Goal: Transaction & Acquisition: Purchase product/service

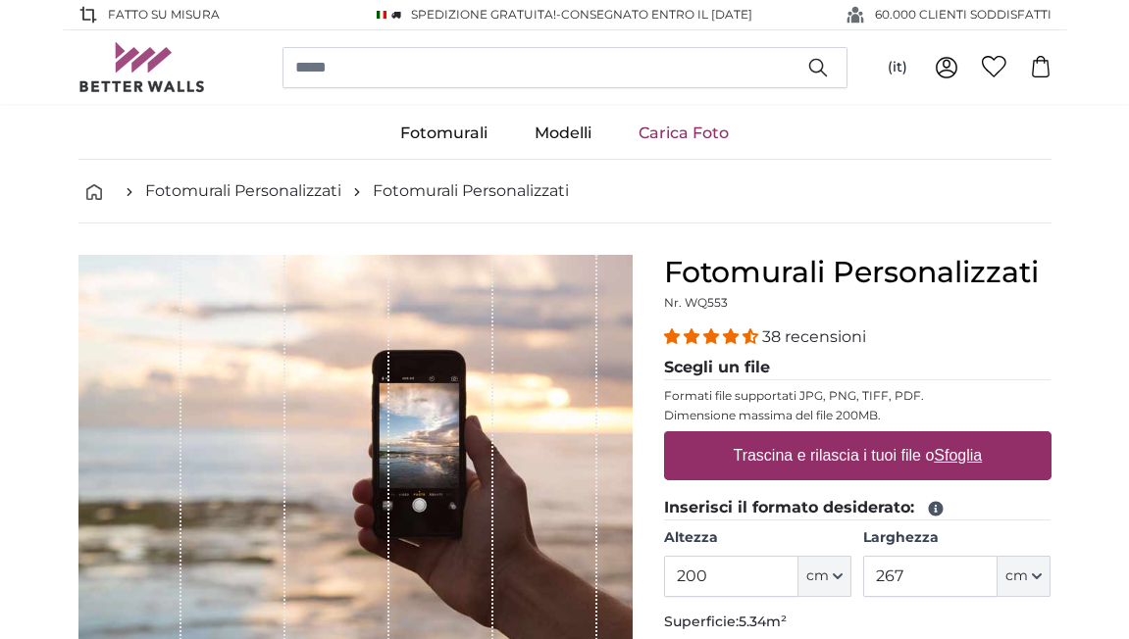
click at [689, 130] on link "Carica Foto" at bounding box center [683, 133] width 137 height 51
click at [218, 187] on link "Fotomurali Personalizzati" at bounding box center [243, 191] width 196 height 24
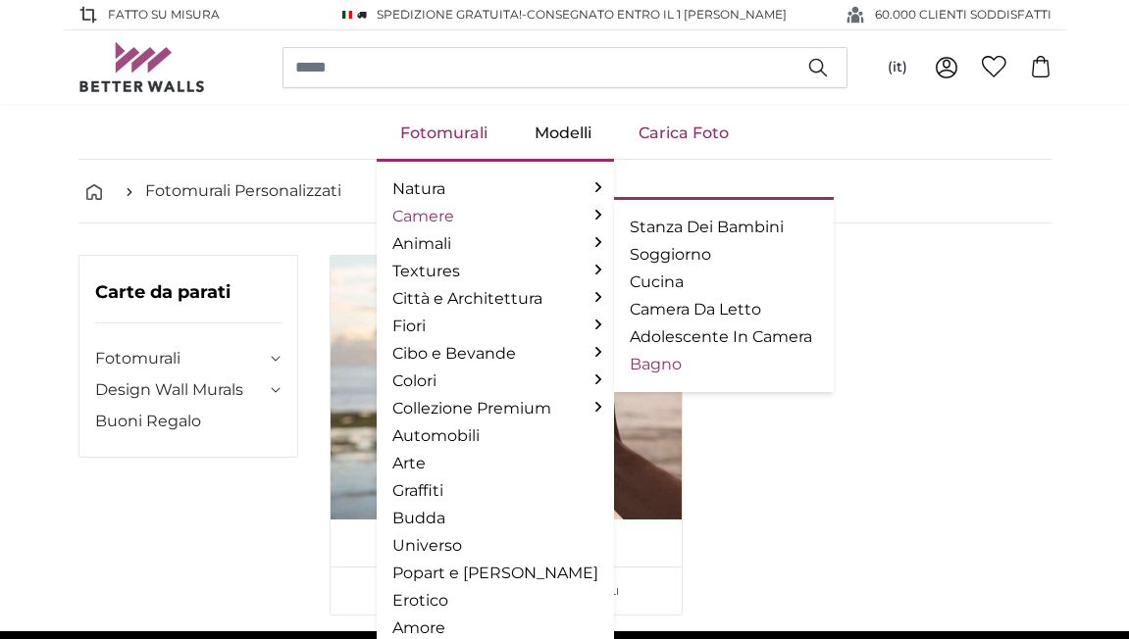
click at [639, 362] on link "Bagno" at bounding box center [724, 365] width 188 height 24
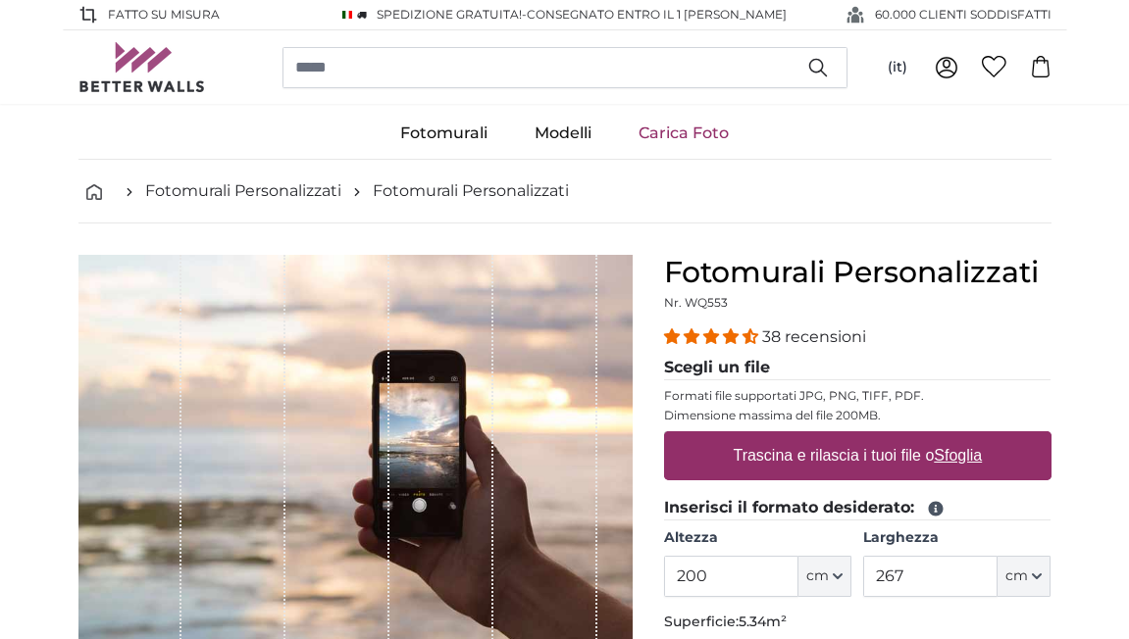
click at [965, 453] on u "Sfoglia" at bounding box center [958, 455] width 48 height 17
click at [965, 437] on input "Trascina e rilascia i tuoi file o Sfoglia" at bounding box center [857, 435] width 387 height 6
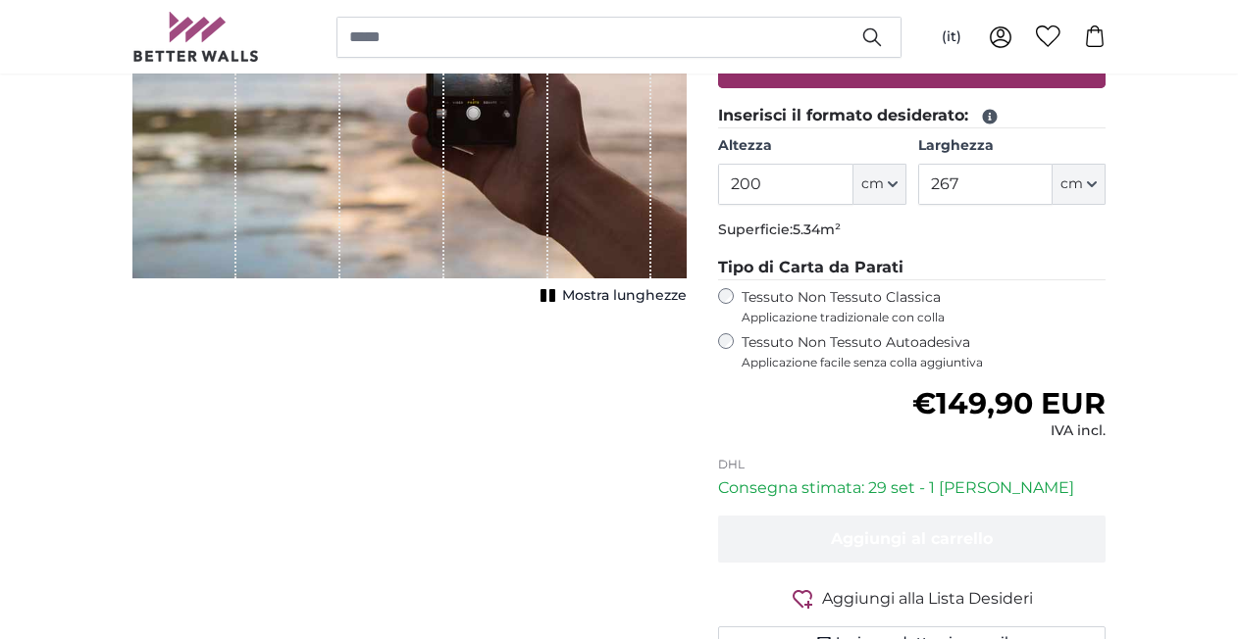
scroll to position [294, 0]
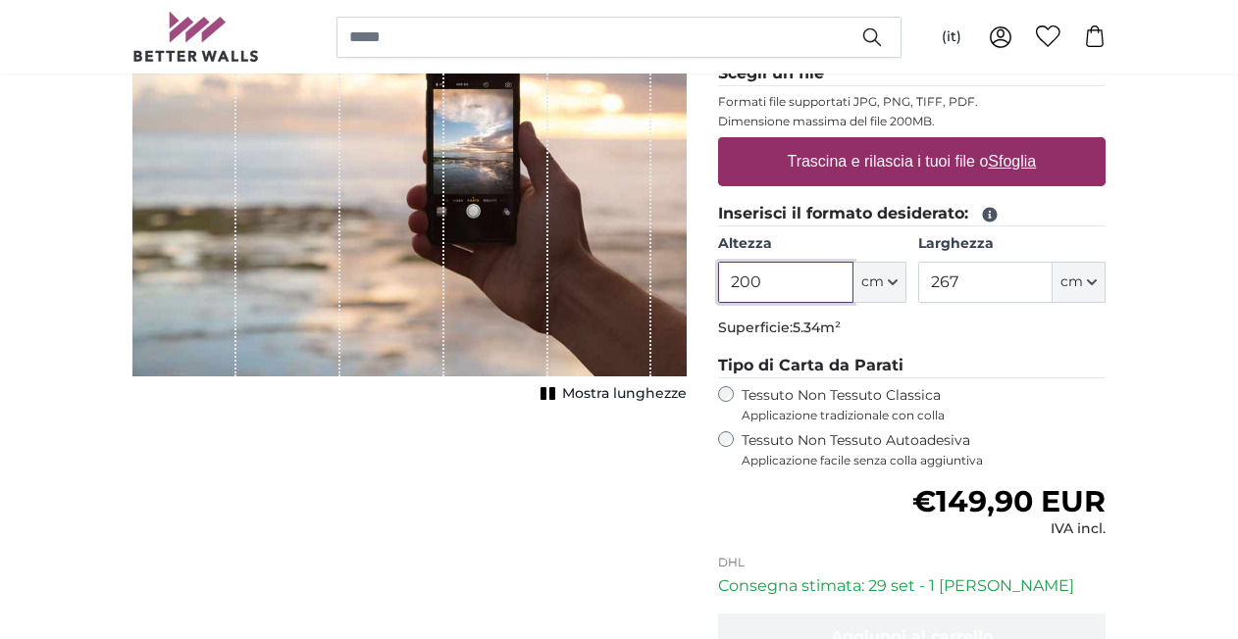
click at [758, 282] on input "200" at bounding box center [785, 282] width 134 height 41
type input "2"
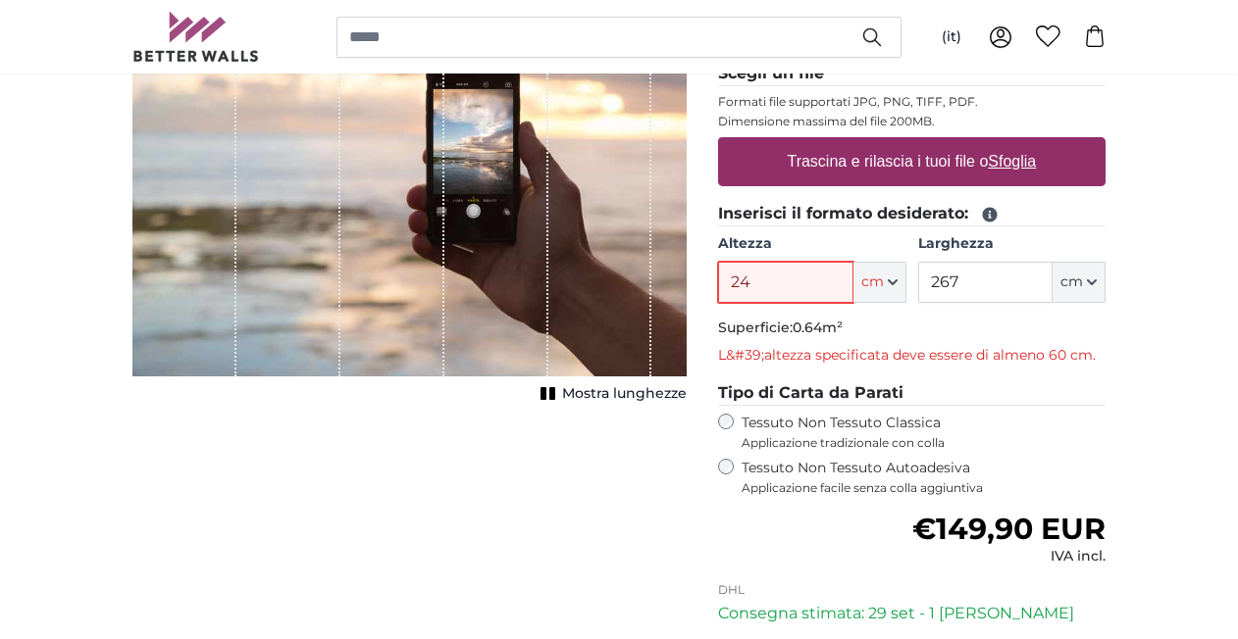
type input "2"
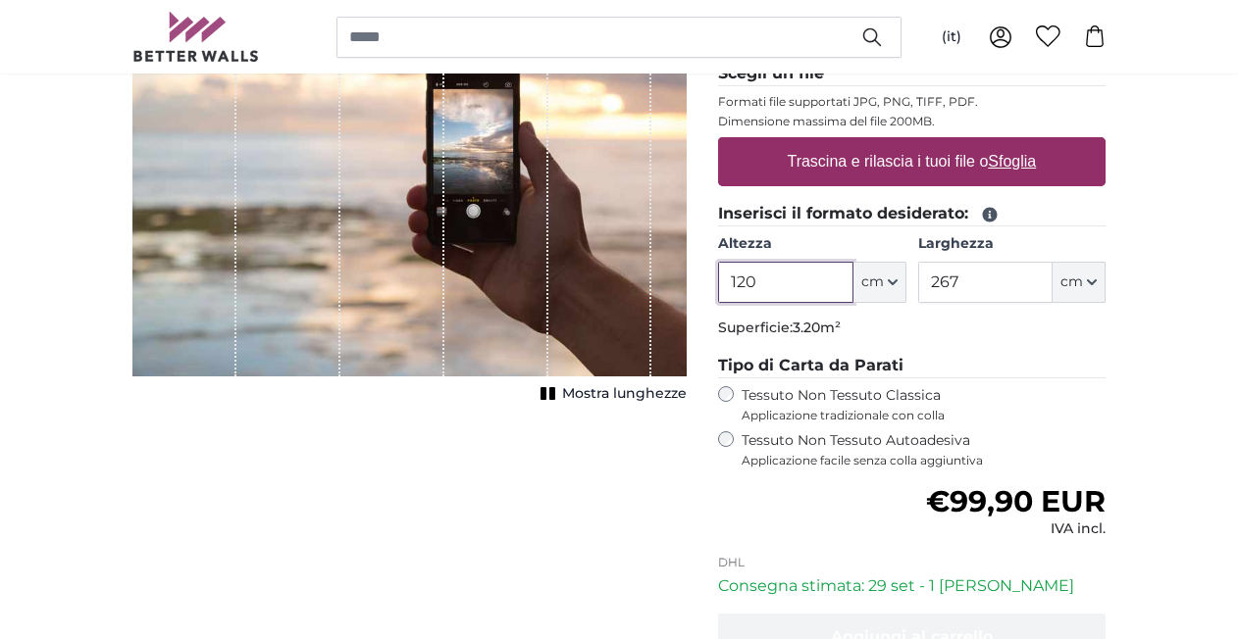
type input "120"
click at [960, 284] on input "267" at bounding box center [985, 282] width 134 height 41
type input "240"
click at [656, 391] on span "Mostra lunghezze" at bounding box center [624, 394] width 125 height 20
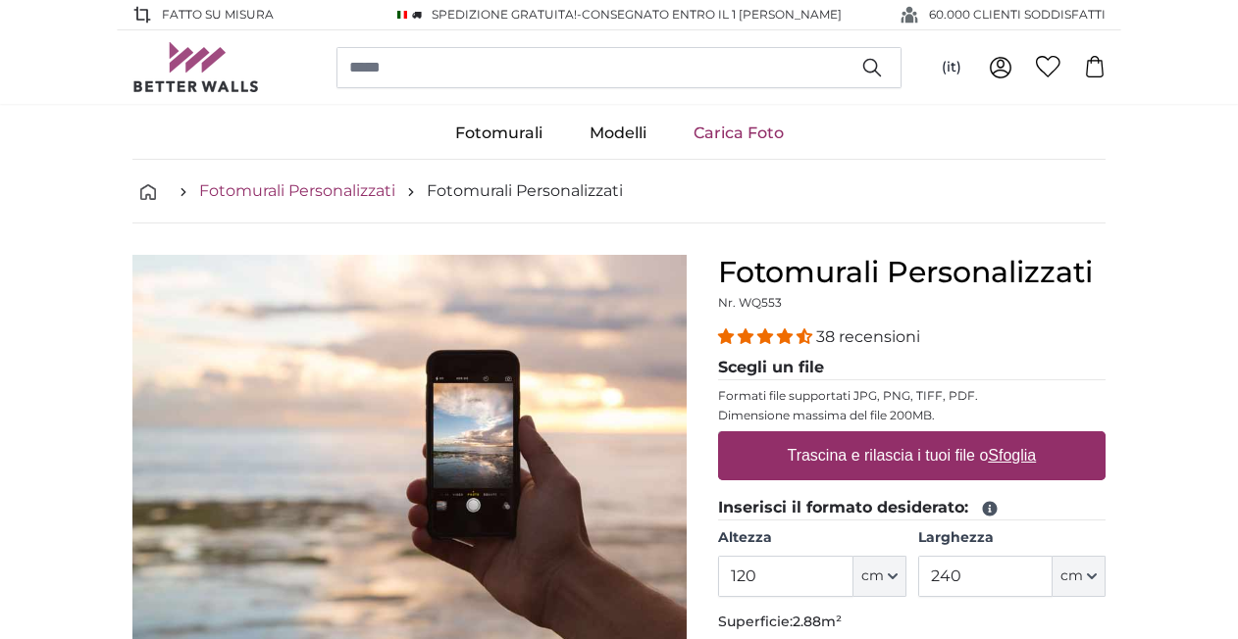
click at [312, 192] on link "Fotomurali Personalizzati" at bounding box center [297, 191] width 196 height 24
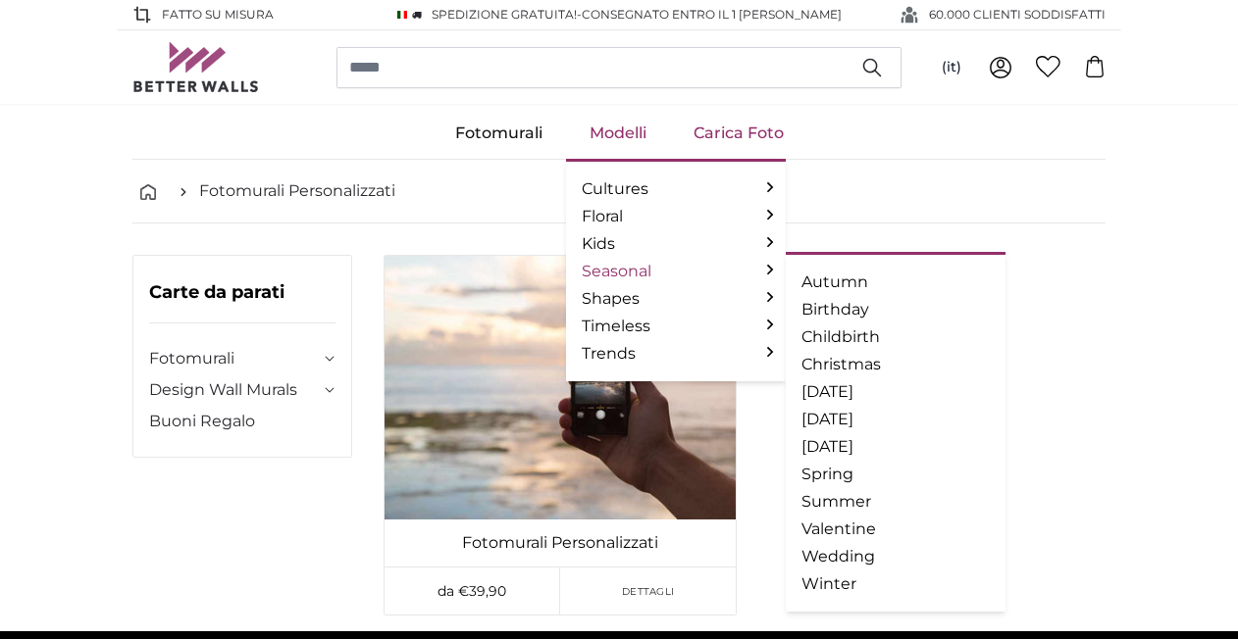
click at [611, 270] on link "Seasonal" at bounding box center [676, 272] width 188 height 24
